Goal: Information Seeking & Learning: Learn about a topic

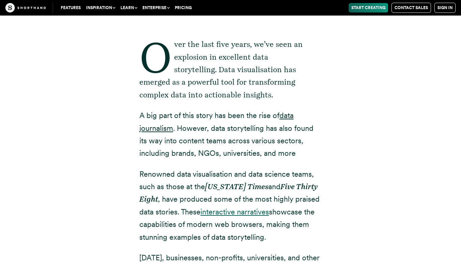
scroll to position [253, 0]
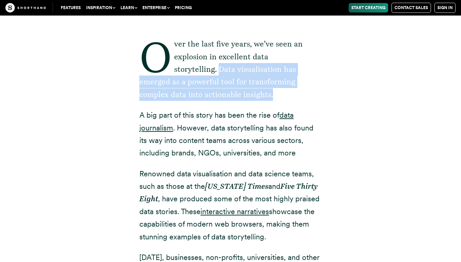
drag, startPoint x: 219, startPoint y: 68, endPoint x: 280, endPoint y: 92, distance: 66.0
click at [280, 92] on p "Over the last five years, we’ve seen an explosion in excellent data storytellin…" at bounding box center [230, 69] width 182 height 63
copy p "Data visualisation has emerged as a powerful tool for transforming complex data…"
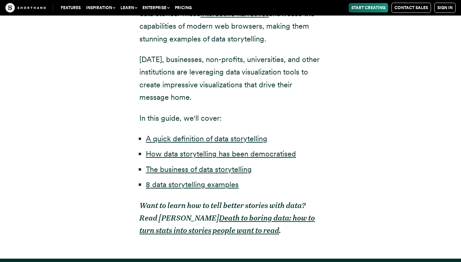
scroll to position [452, 0]
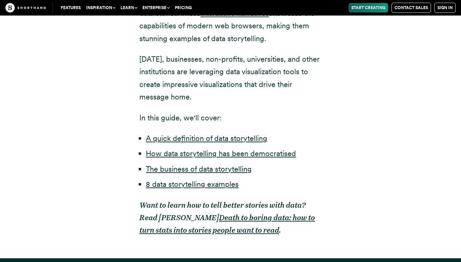
click at [200, 69] on p "Today, businesses, non-profits, universities, and other institutions are levera…" at bounding box center [230, 78] width 182 height 51
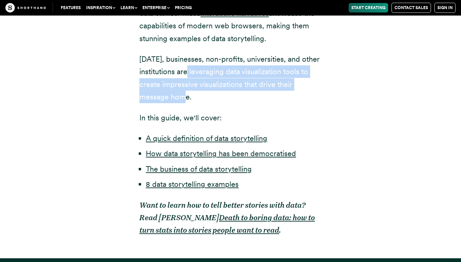
drag, startPoint x: 200, startPoint y: 69, endPoint x: 184, endPoint y: 93, distance: 29.3
click at [184, 93] on p "Today, businesses, non-profits, universities, and other institutions are levera…" at bounding box center [230, 78] width 182 height 51
copy p "leveraging data visualization tools to create impressive visualizations that dr…"
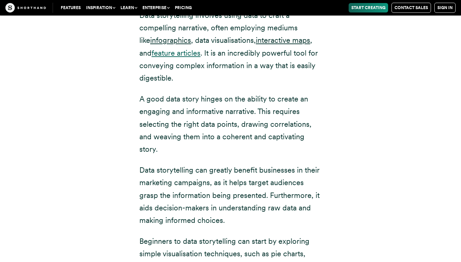
scroll to position [896, 0]
click at [166, 66] on p "Data storytelling involves using data to craft a compelling narrative, often em…" at bounding box center [230, 47] width 182 height 76
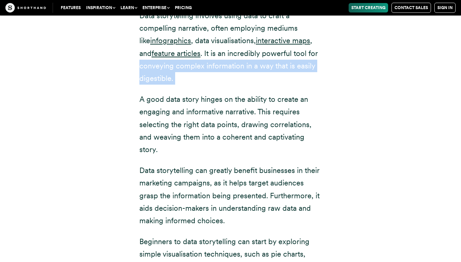
drag, startPoint x: 166, startPoint y: 66, endPoint x: 199, endPoint y: 74, distance: 33.6
click at [199, 74] on p "Data storytelling involves using data to craft a compelling narrative, often em…" at bounding box center [230, 47] width 182 height 76
copy div "conveying complex information in a way that is easily digestible."
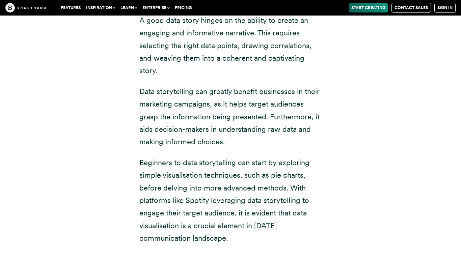
scroll to position [976, 0]
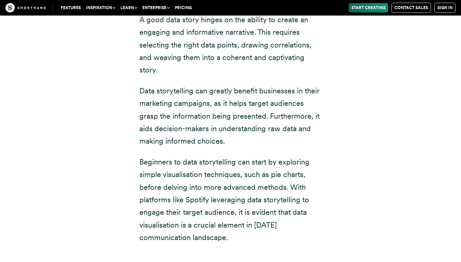
click at [264, 33] on p "A good data story hinges on the ability to create an engaging and informative n…" at bounding box center [230, 44] width 182 height 63
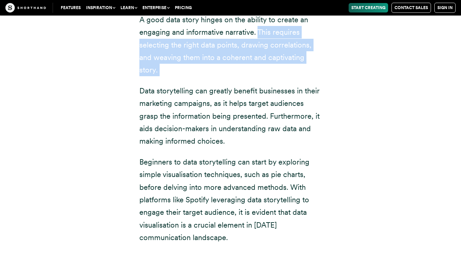
drag, startPoint x: 264, startPoint y: 33, endPoint x: 166, endPoint y: 68, distance: 104.5
click at [166, 68] on p "A good data story hinges on the ability to create an engaging and informative n…" at bounding box center [230, 44] width 182 height 63
copy div "This requires selecting the right data points, drawing correlations, and weavin…"
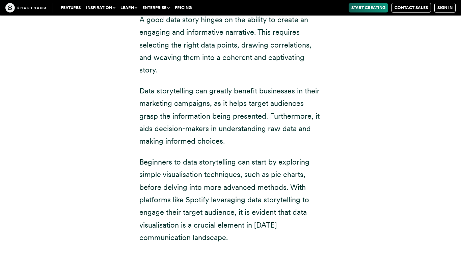
click at [270, 106] on p "Data storytelling can greatly benefit businesses in their marketing campaigns, …" at bounding box center [230, 116] width 182 height 63
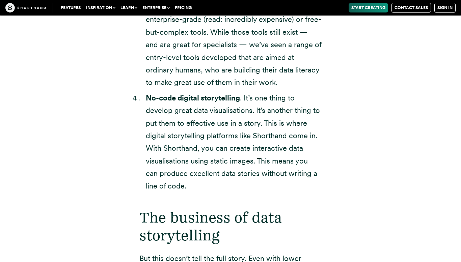
scroll to position [1661, 0]
click at [152, 97] on strong "No-code digital storytelling" at bounding box center [193, 98] width 94 height 9
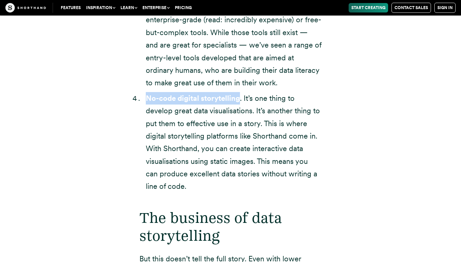
drag, startPoint x: 152, startPoint y: 97, endPoint x: 209, endPoint y: 102, distance: 57.2
click at [209, 102] on strong "No-code digital storytelling" at bounding box center [193, 98] width 94 height 9
copy strong "No-code digital storytelling"
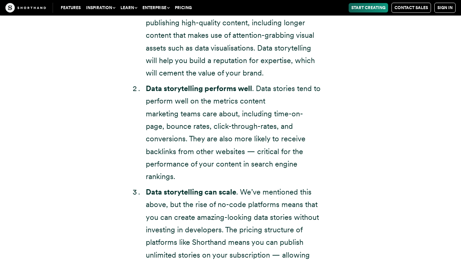
scroll to position [2055, 0]
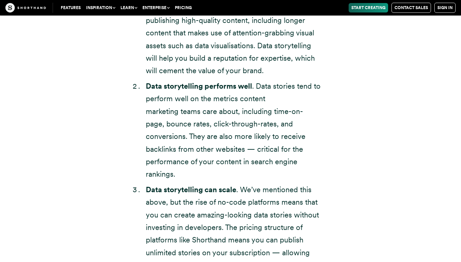
click at [155, 88] on strong "Data storytelling performs well" at bounding box center [199, 86] width 106 height 9
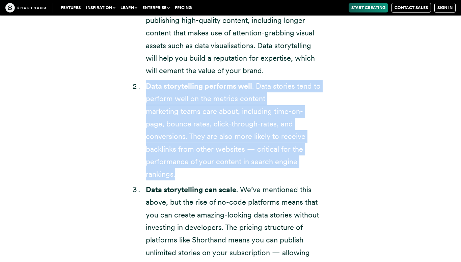
drag, startPoint x: 155, startPoint y: 88, endPoint x: 231, endPoint y: 162, distance: 106.9
click at [231, 162] on li "Data storytelling performs well . Data stories tend to perform well on the metr…" at bounding box center [234, 130] width 176 height 101
copy li "Data storytelling performs well . Data stories tend to perform well on the metr…"
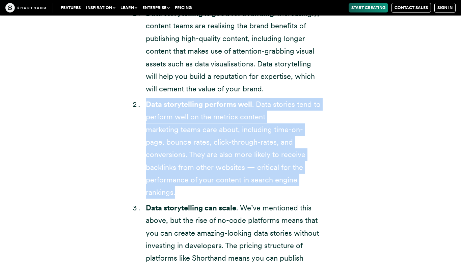
scroll to position [2036, 0]
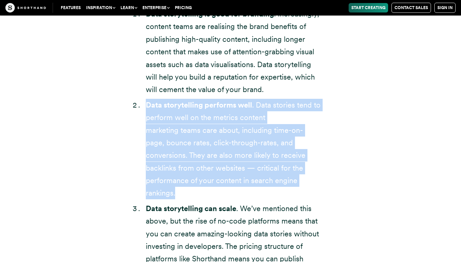
click at [202, 71] on li "Data storytelling is good for branding . Increasingly, content teams are realis…" at bounding box center [234, 52] width 176 height 88
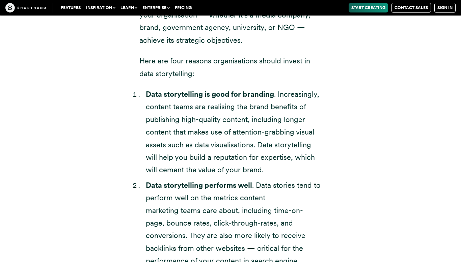
scroll to position [1955, 0]
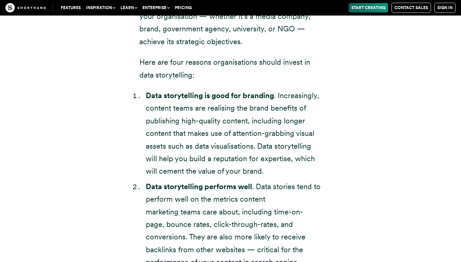
click at [286, 96] on li "Data storytelling is good for branding . Increasingly, content teams are realis…" at bounding box center [234, 133] width 176 height 88
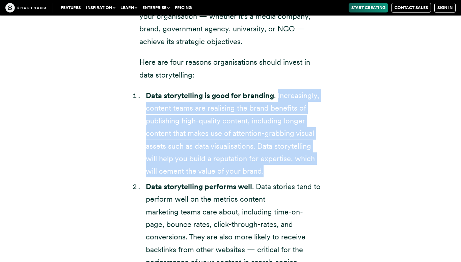
drag, startPoint x: 286, startPoint y: 96, endPoint x: 265, endPoint y: 170, distance: 77.3
click at [265, 170] on li "Data storytelling is good for branding . Increasingly, content teams are realis…" at bounding box center [234, 133] width 176 height 88
copy li "Increasingly, content teams are realising the brand benefits of publishing high…"
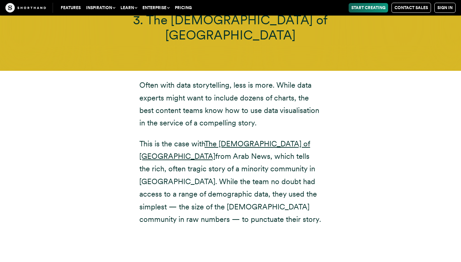
scroll to position [4063, 0]
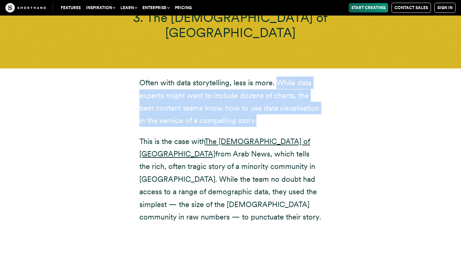
drag, startPoint x: 276, startPoint y: 56, endPoint x: 280, endPoint y: 93, distance: 37.3
click at [280, 93] on p "Often with data storytelling, less is more. While data experts might want to in…" at bounding box center [230, 102] width 182 height 51
copy p "While data experts might want to include dozens of charts, the best content tea…"
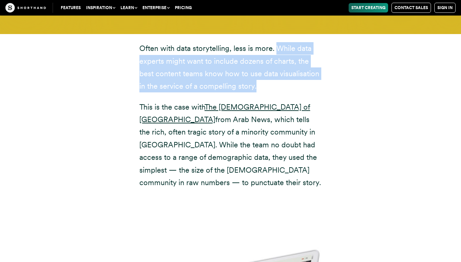
scroll to position [4094, 0]
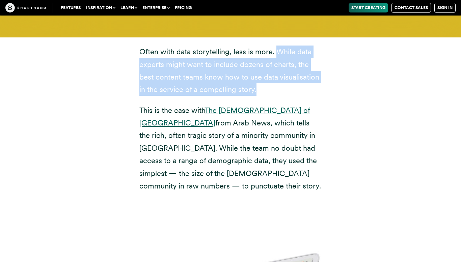
click at [229, 106] on link "The Jews of Lebanon" at bounding box center [224, 116] width 171 height 21
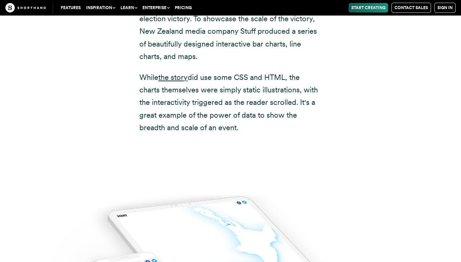
scroll to position [4941, 0]
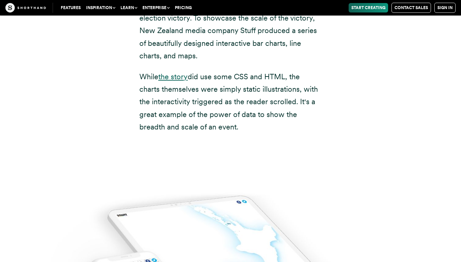
click at [173, 72] on link "the story" at bounding box center [172, 76] width 29 height 9
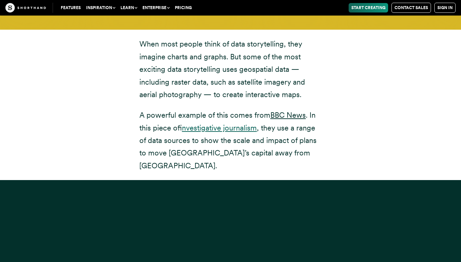
scroll to position [5677, 0]
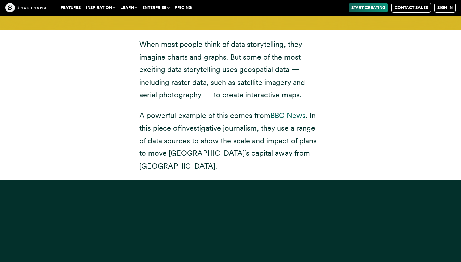
click at [290, 111] on link "BBC News" at bounding box center [287, 115] width 35 height 9
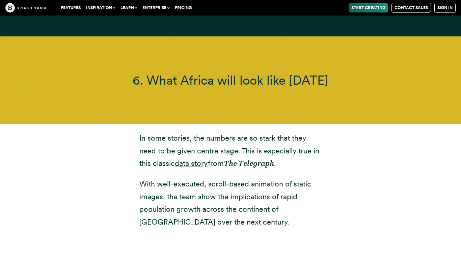
scroll to position [6086, 0]
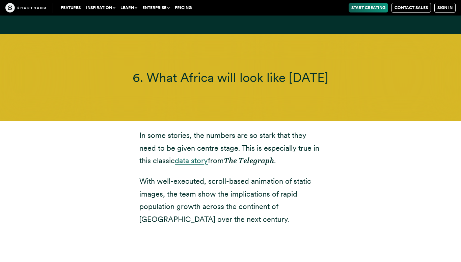
click at [197, 156] on link "data story" at bounding box center [191, 160] width 33 height 9
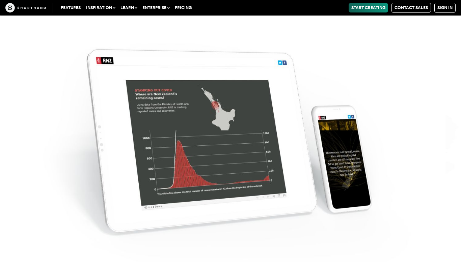
scroll to position [7226, 0]
